Goal: Task Accomplishment & Management: Manage account settings

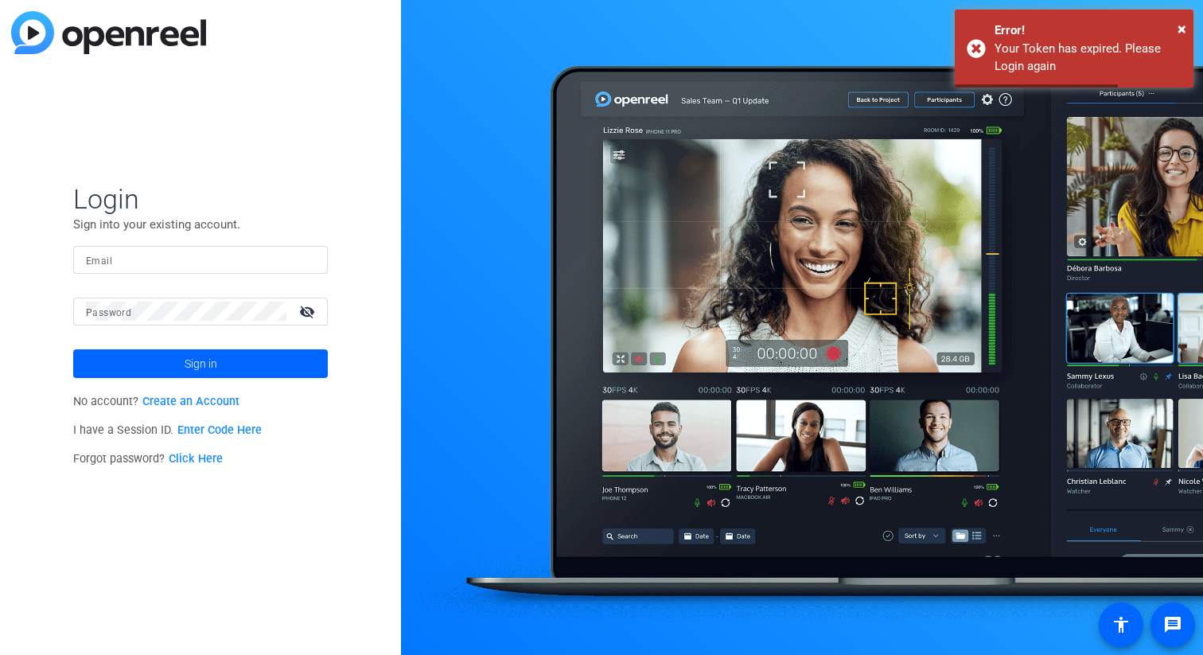
click at [157, 232] on p "Sign into your existing account." at bounding box center [200, 225] width 255 height 18
click at [156, 276] on mat-form-field "Email" at bounding box center [200, 272] width 255 height 52
click at [157, 259] on input "Email" at bounding box center [200, 259] width 229 height 19
type input "[PERSON_NAME][EMAIL_ADDRESS][PERSON_NAME][DOMAIN_NAME]"
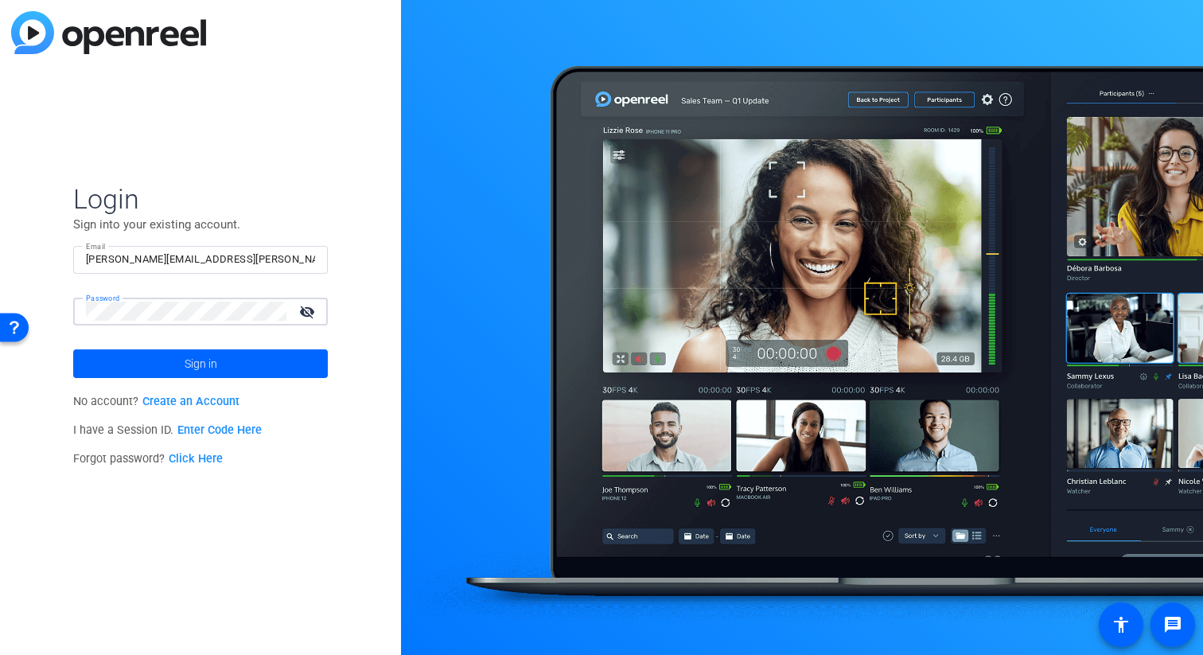
click at [73, 349] on button "Sign in" at bounding box center [200, 363] width 255 height 29
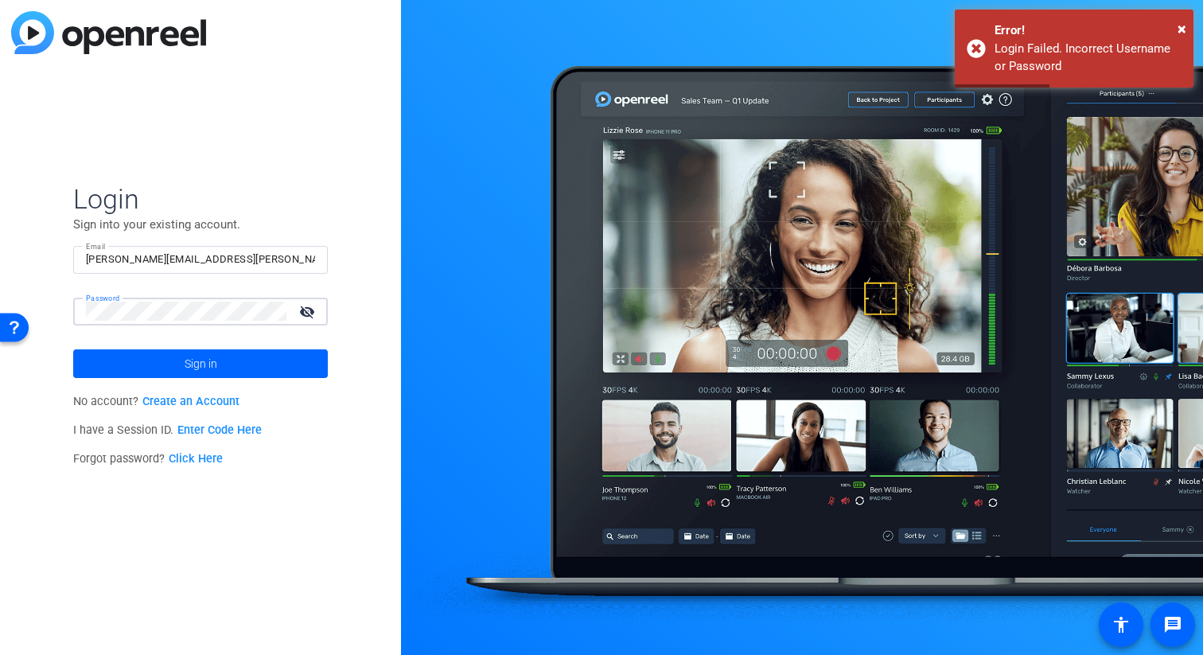
click at [73, 349] on button "Sign in" at bounding box center [200, 363] width 255 height 29
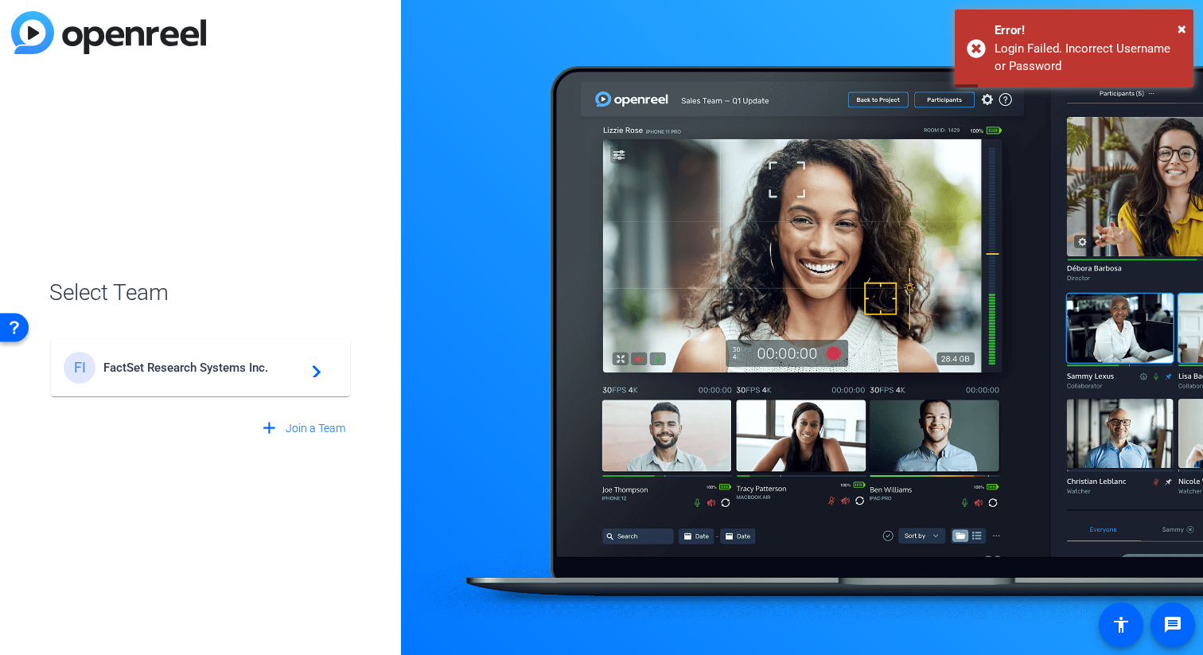
click at [201, 357] on div "FI FactSet Research Systems Inc. navigate_next" at bounding box center [201, 368] width 274 height 32
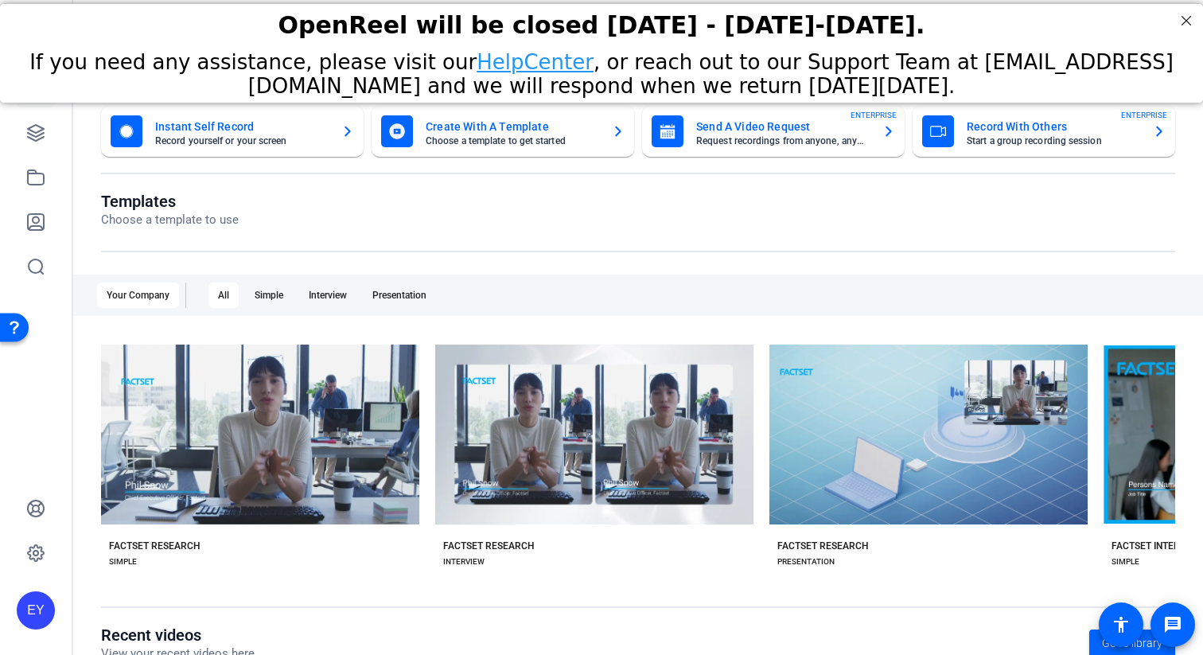
scroll to position [250, 0]
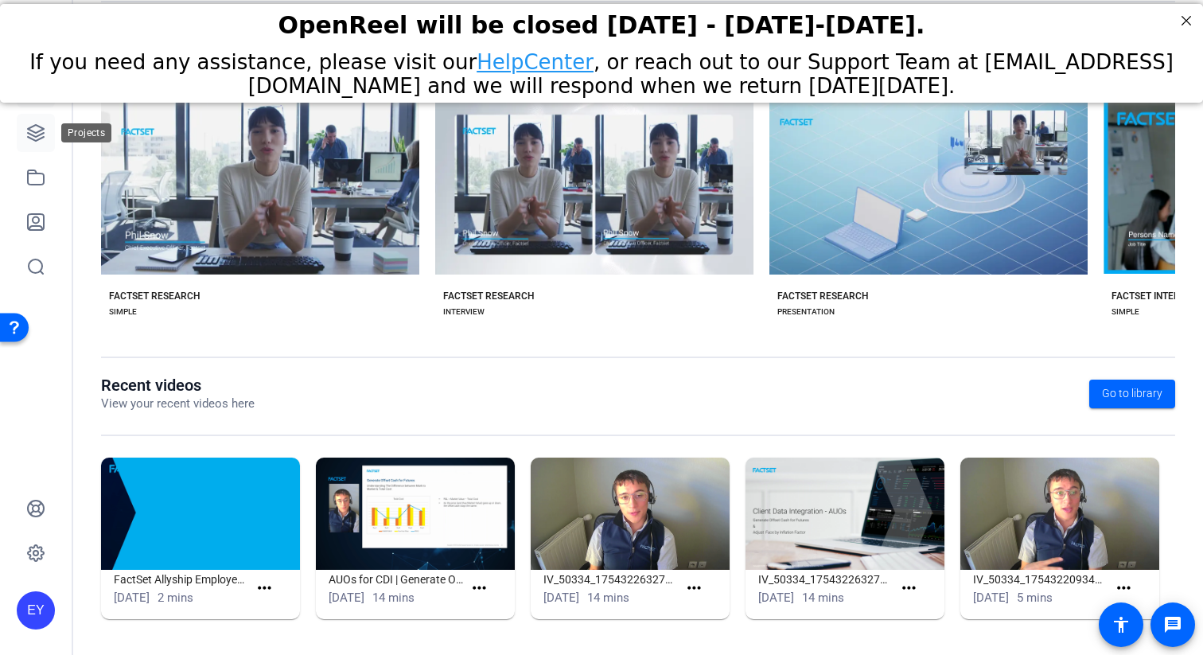
click at [43, 134] on icon at bounding box center [35, 132] width 19 height 19
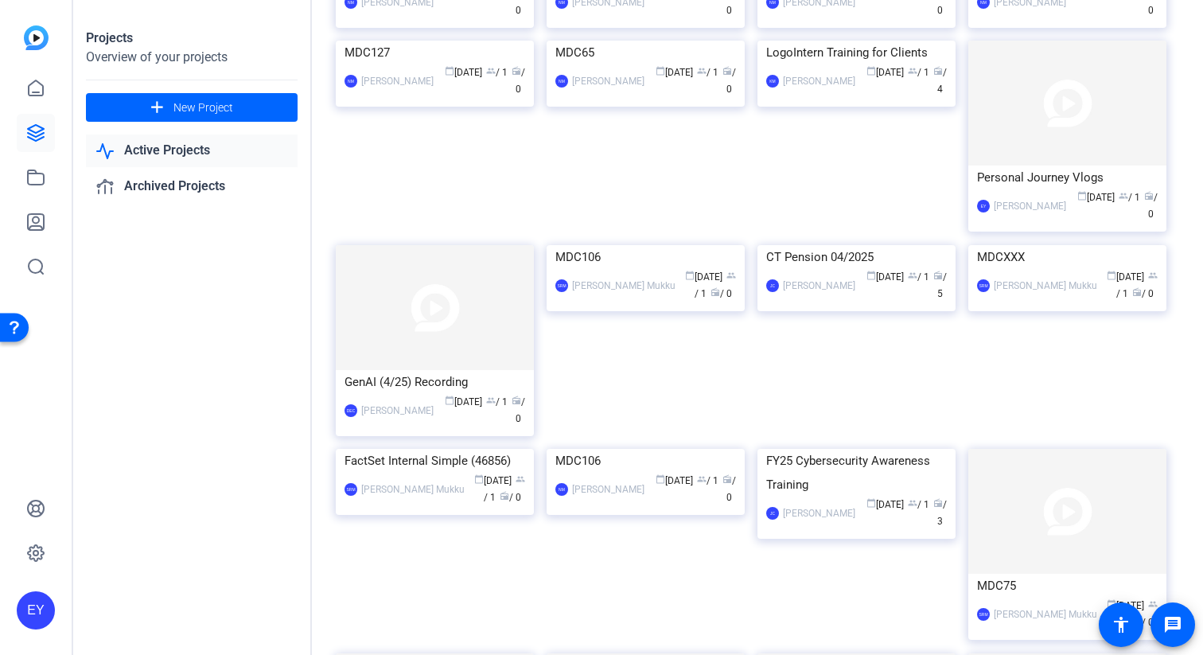
scroll to position [4196, 0]
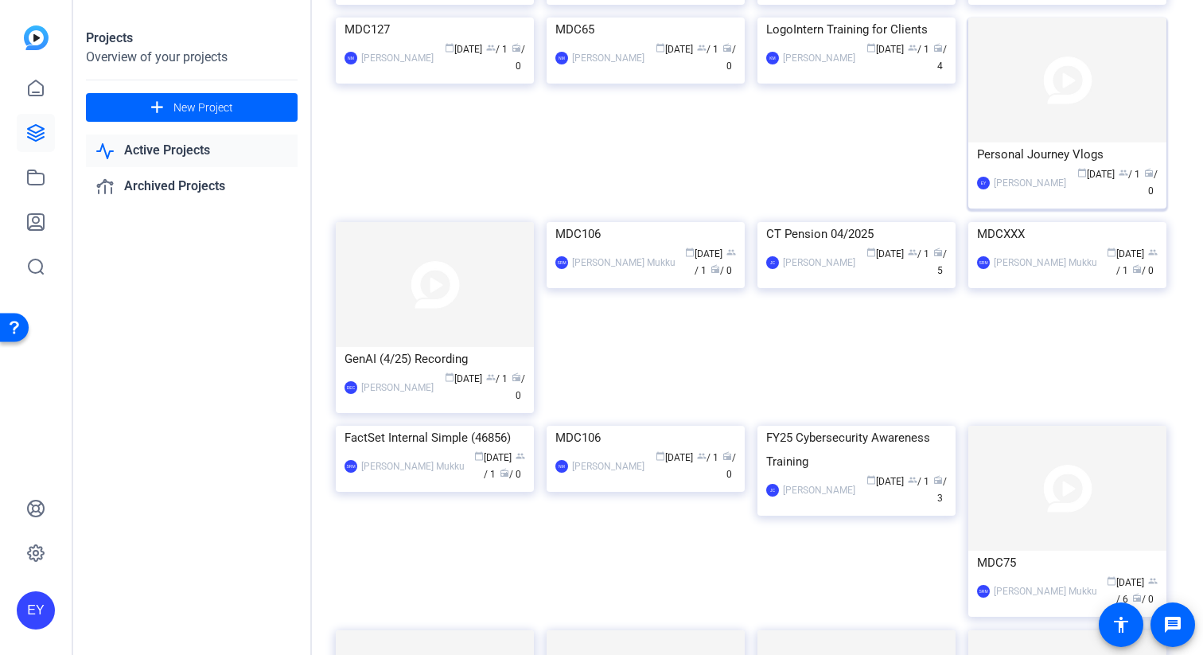
click at [992, 166] on div "Personal Journey Vlogs" at bounding box center [1067, 154] width 181 height 24
